Goal: Task Accomplishment & Management: Manage account settings

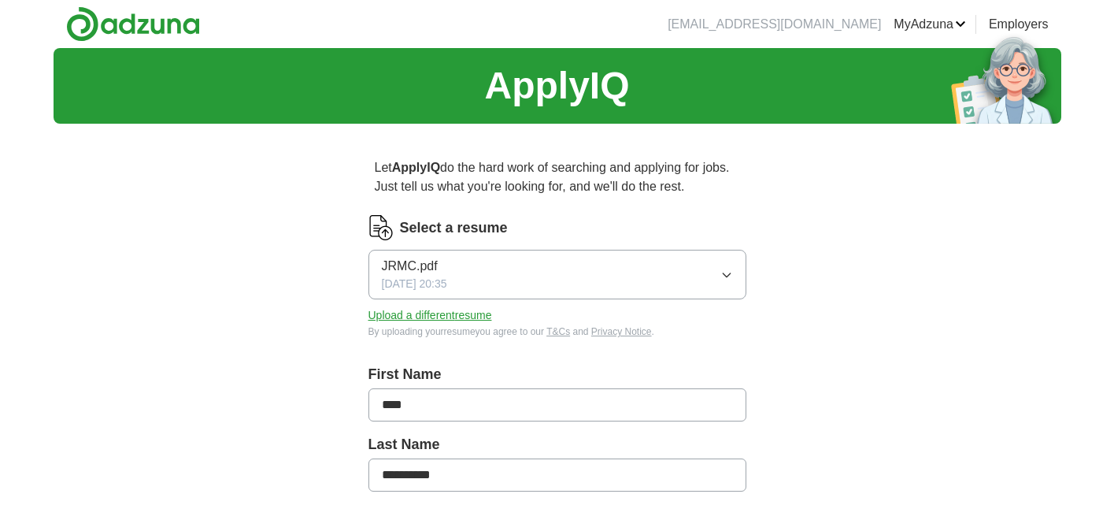
click at [470, 317] on button "Upload a different resume" at bounding box center [430, 315] width 124 height 17
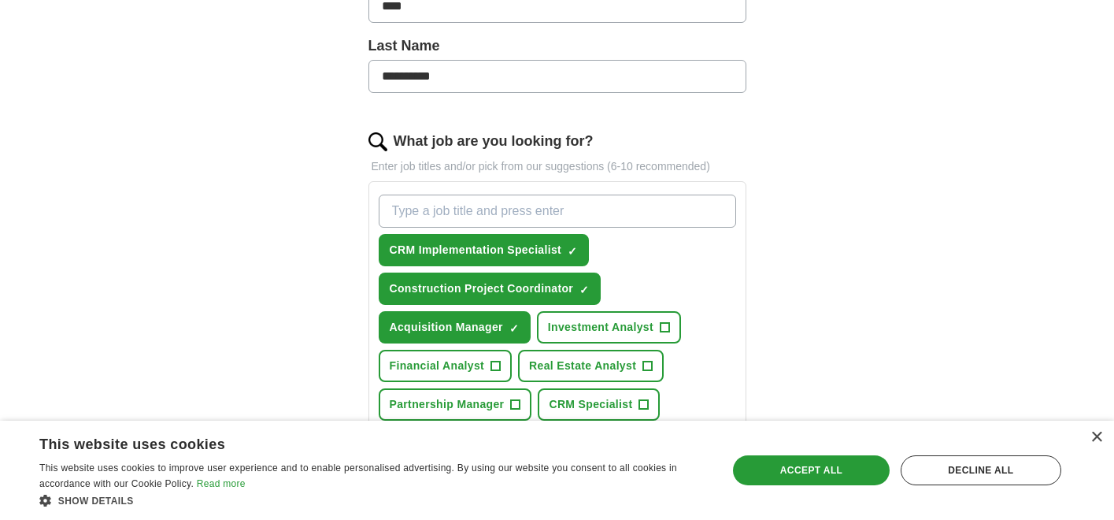
scroll to position [398, 0]
click at [0, 0] on span "×" at bounding box center [0, 0] width 0 height 0
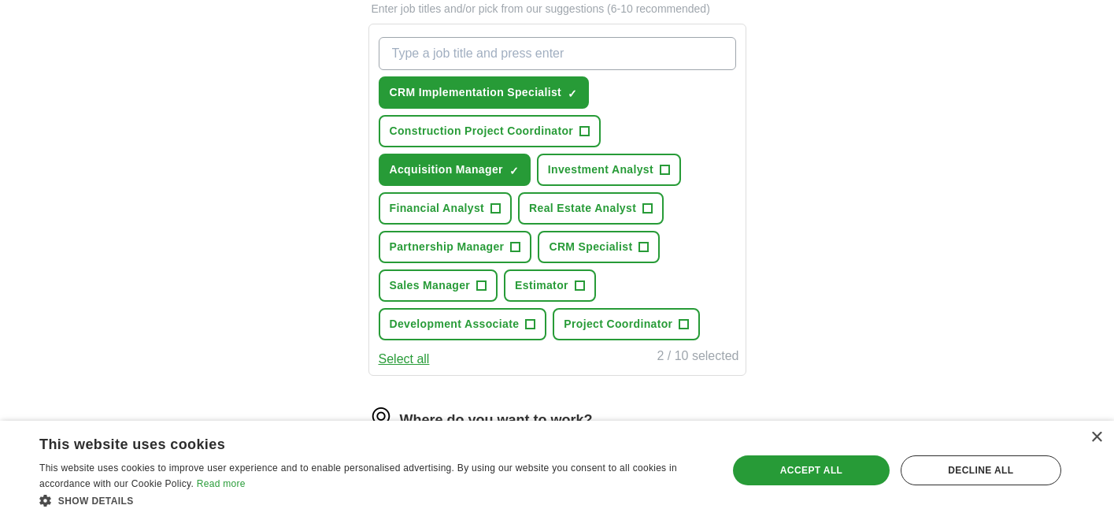
scroll to position [570, 0]
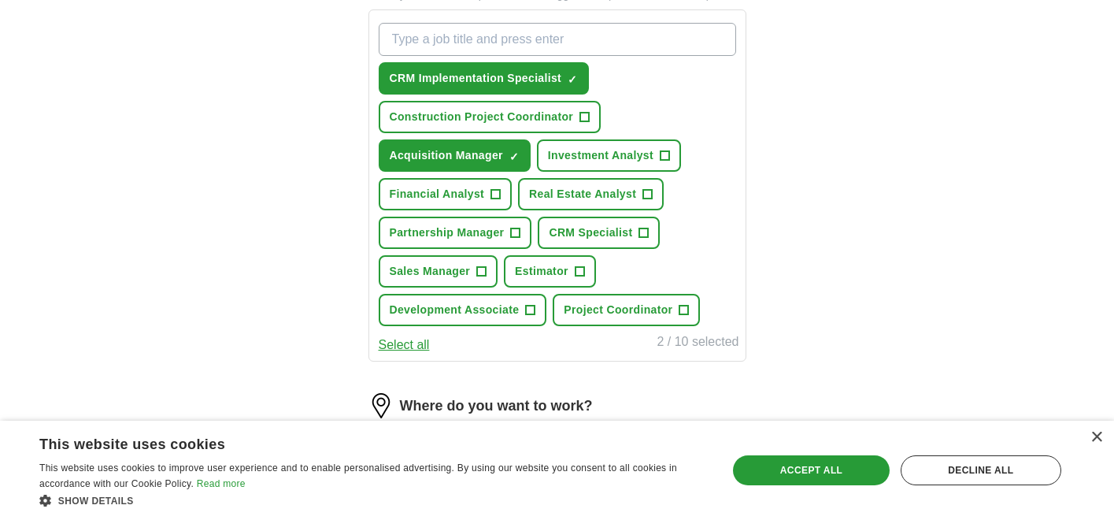
drag, startPoint x: 424, startPoint y: 349, endPoint x: 758, endPoint y: 383, distance: 335.5
click at [758, 383] on div "**********" at bounding box center [557, 156] width 504 height 1180
click at [525, 311] on span "+" at bounding box center [530, 310] width 10 height 10
click at [492, 231] on span "Partnership Manager" at bounding box center [447, 232] width 115 height 17
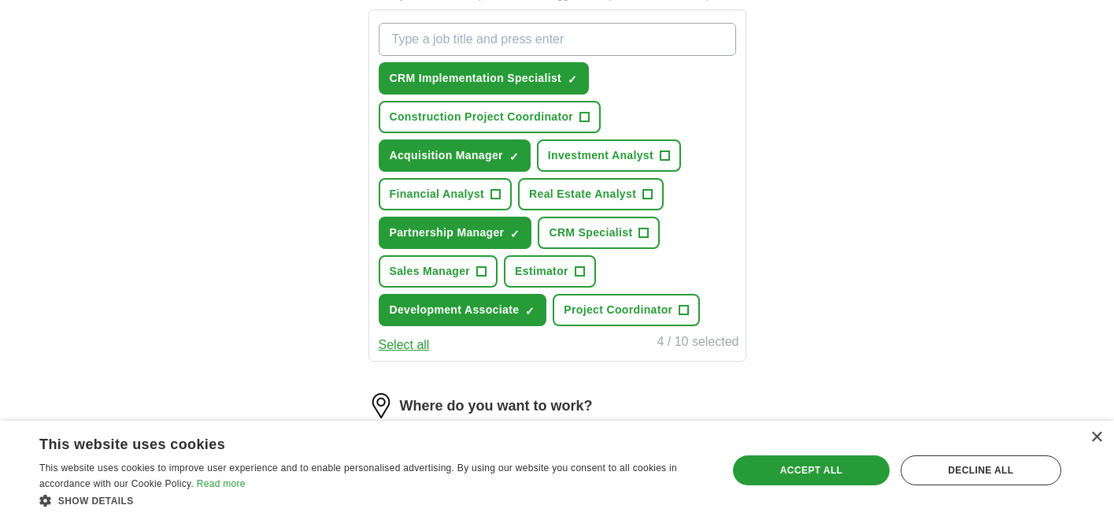
click at [595, 200] on span "Real Estate Analyst" at bounding box center [582, 194] width 107 height 17
click at [590, 200] on span "Real Estate Analyst" at bounding box center [582, 194] width 107 height 17
type input "c"
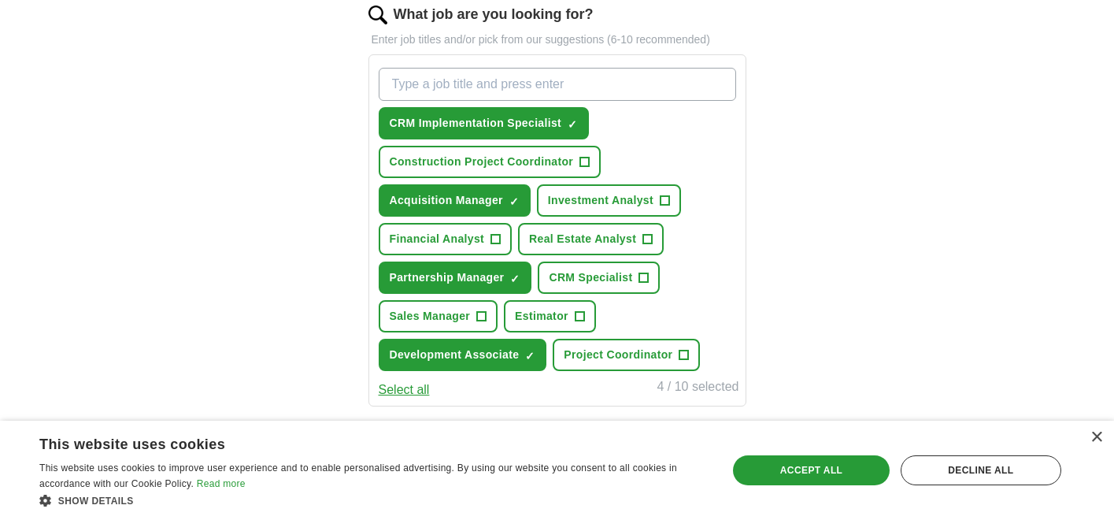
scroll to position [520, 0]
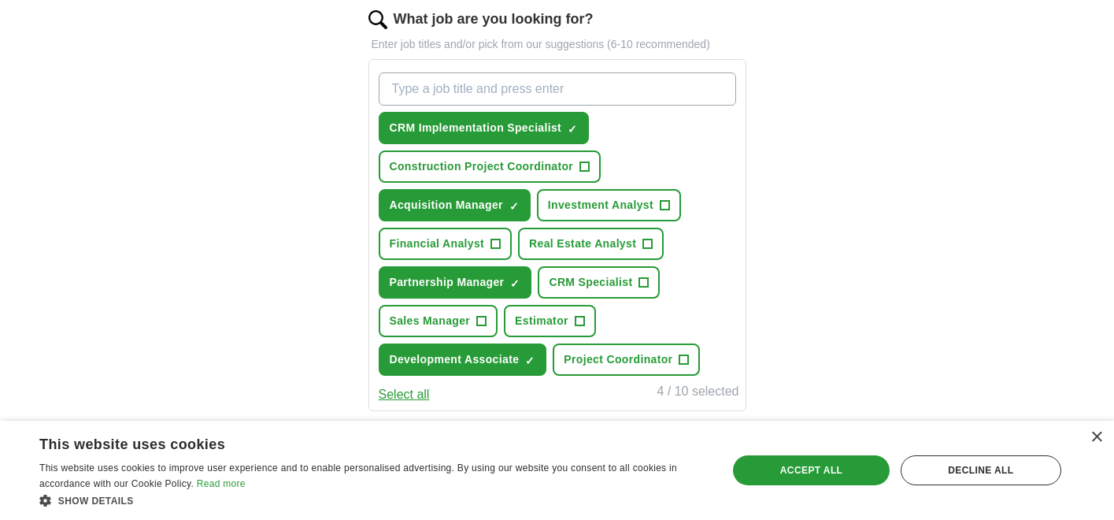
click at [0, 0] on span "×" at bounding box center [0, 0] width 0 height 0
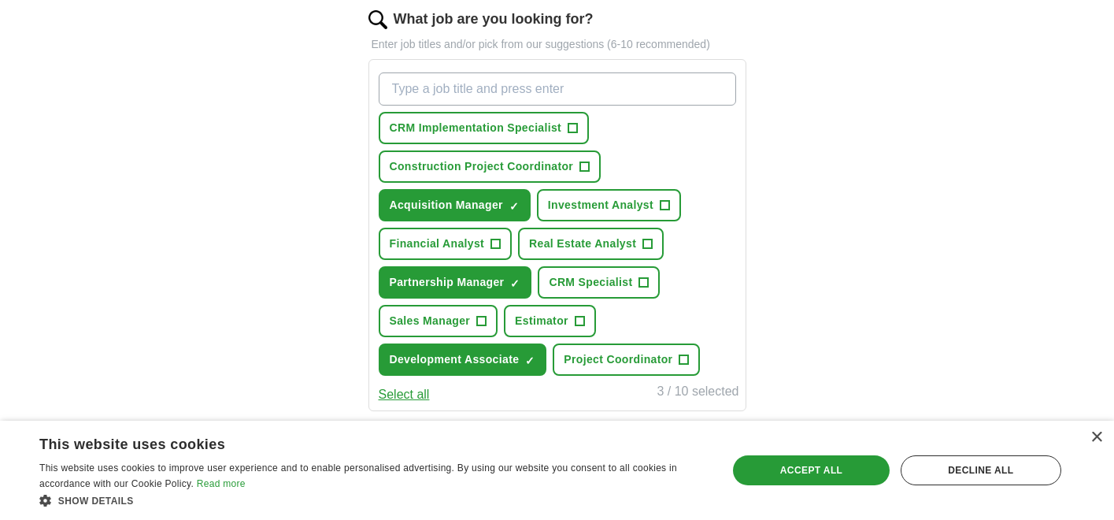
click at [468, 245] on span "Financial Analyst" at bounding box center [437, 243] width 95 height 17
click at [574, 246] on span "Real Estate Analyst" at bounding box center [582, 243] width 107 height 17
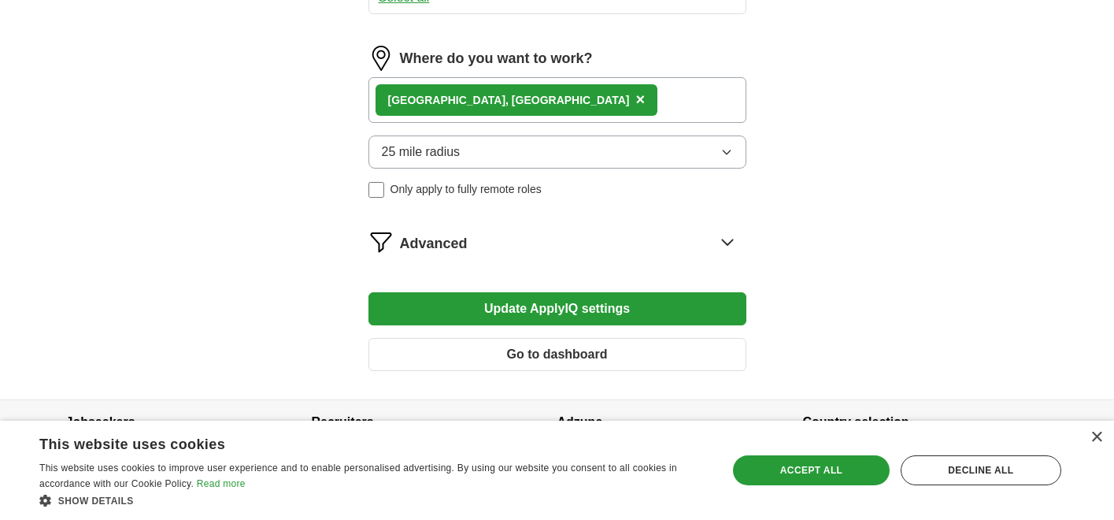
scroll to position [916, 0]
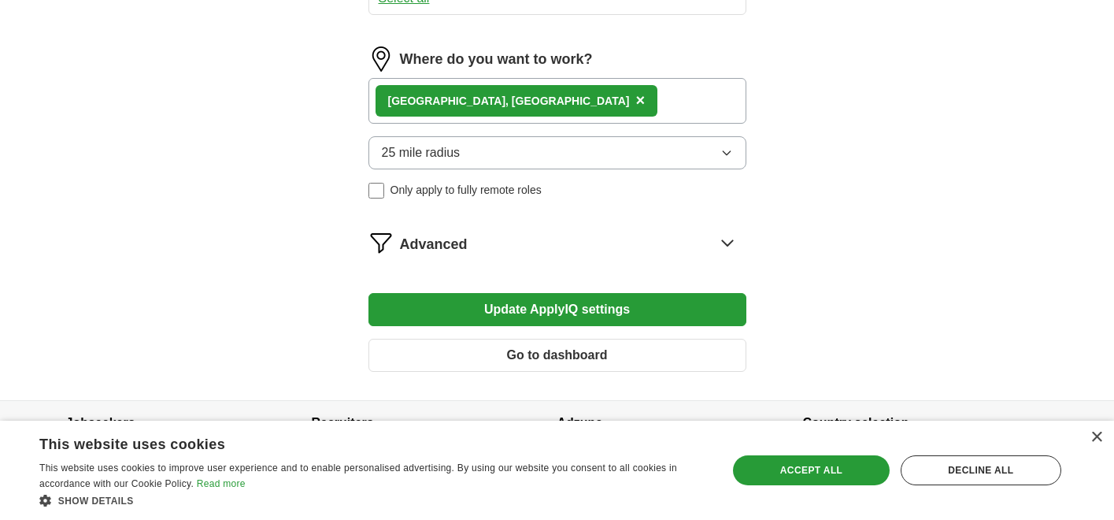
click at [569, 306] on button "Update ApplyIQ settings" at bounding box center [557, 309] width 378 height 33
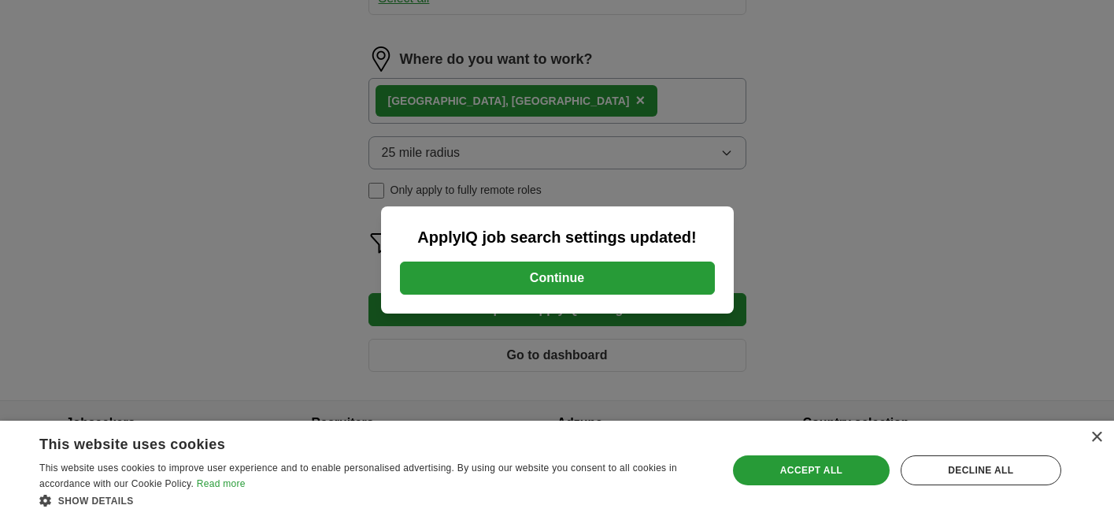
click at [568, 278] on button "Continue" at bounding box center [557, 277] width 315 height 33
